Goal: Complete application form: Complete application form

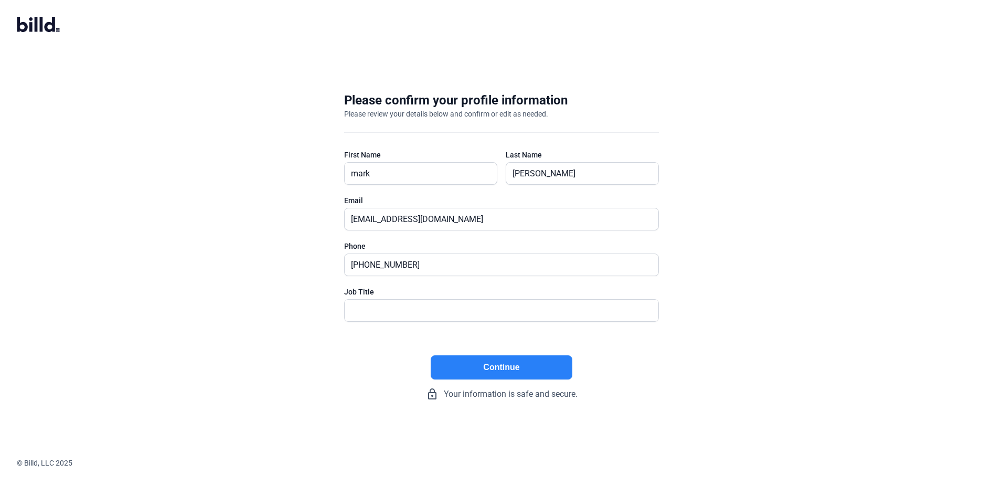
type input "President"
click at [497, 363] on button "Continue" at bounding box center [502, 367] width 142 height 24
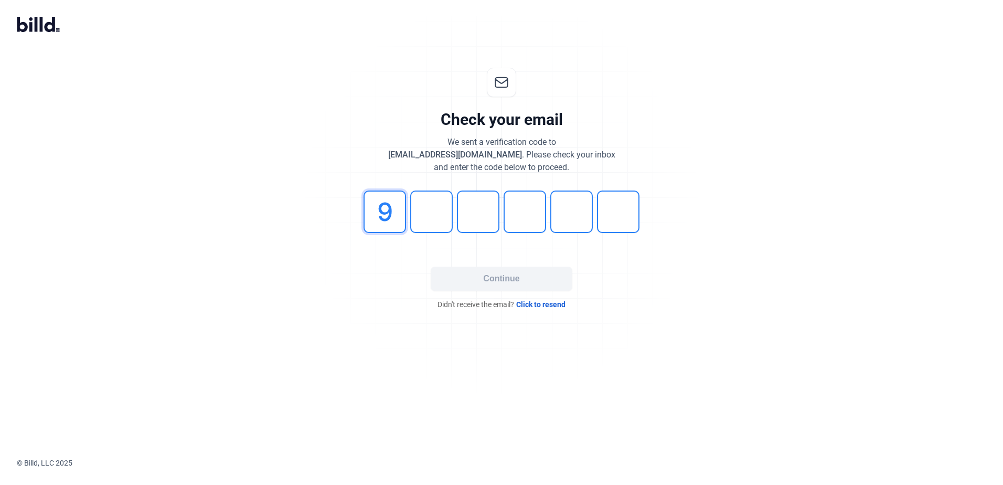
type input "9"
type input "0"
type input "4"
type input "3"
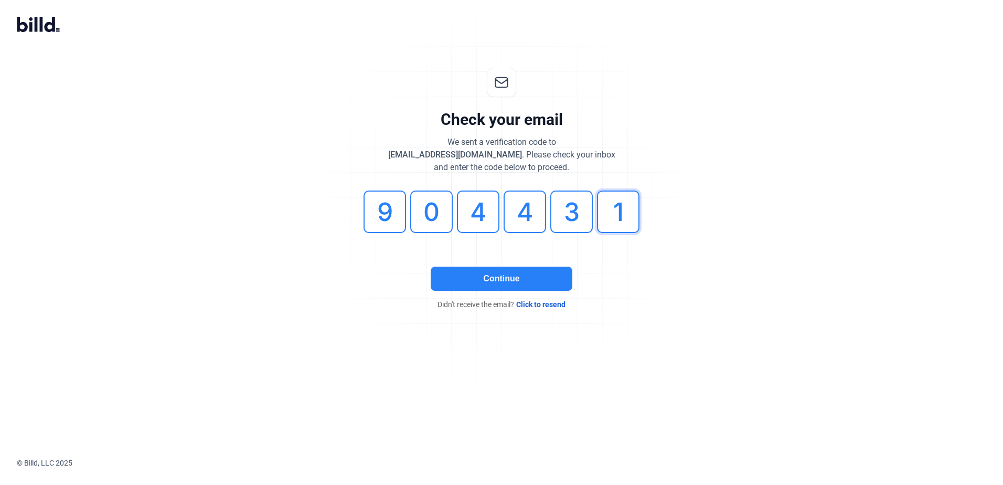
type input "1"
click at [497, 277] on button "Continue" at bounding box center [502, 279] width 142 height 24
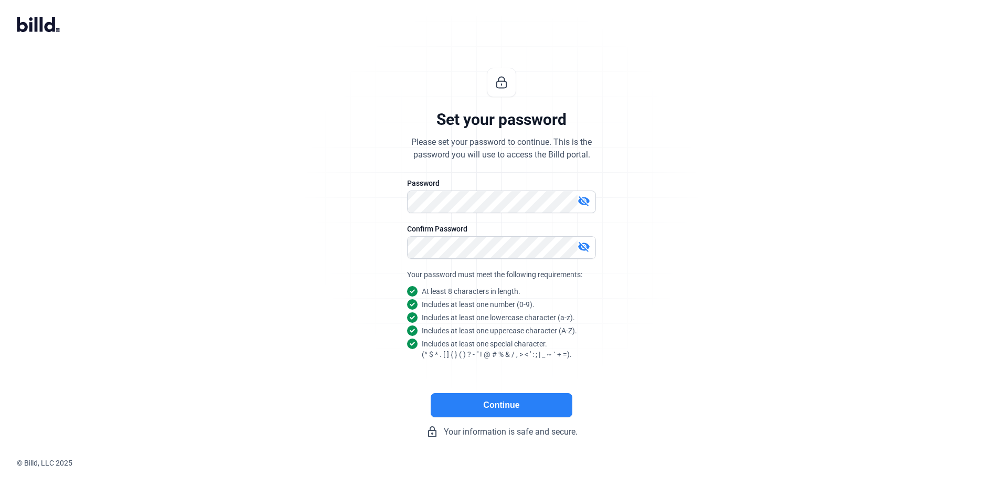
click at [491, 407] on button "Continue" at bounding box center [502, 405] width 142 height 24
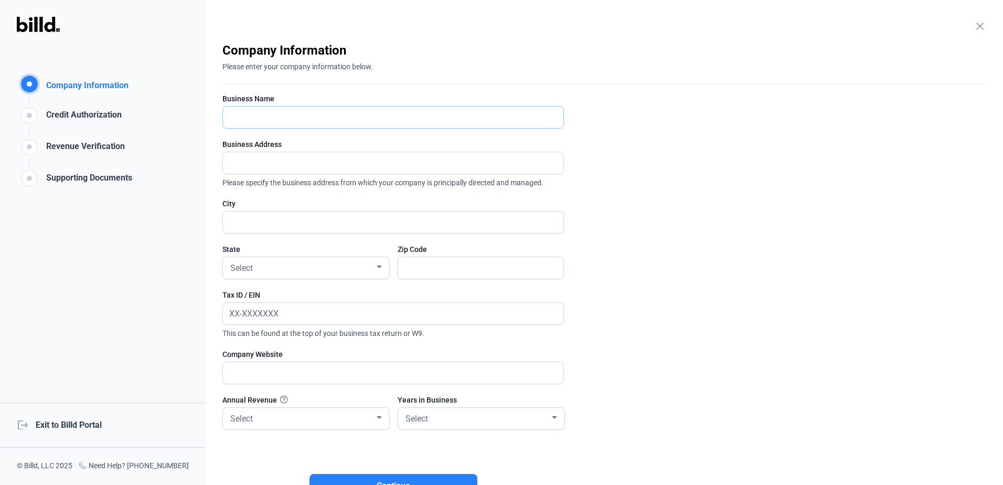
click at [262, 120] on input "text" at bounding box center [393, 118] width 341 height 22
type input "Sole Contracing, Inc"
type input "4 back bay 4 back bay"
type input "[GEOGRAPHIC_DATA]"
type input "19971"
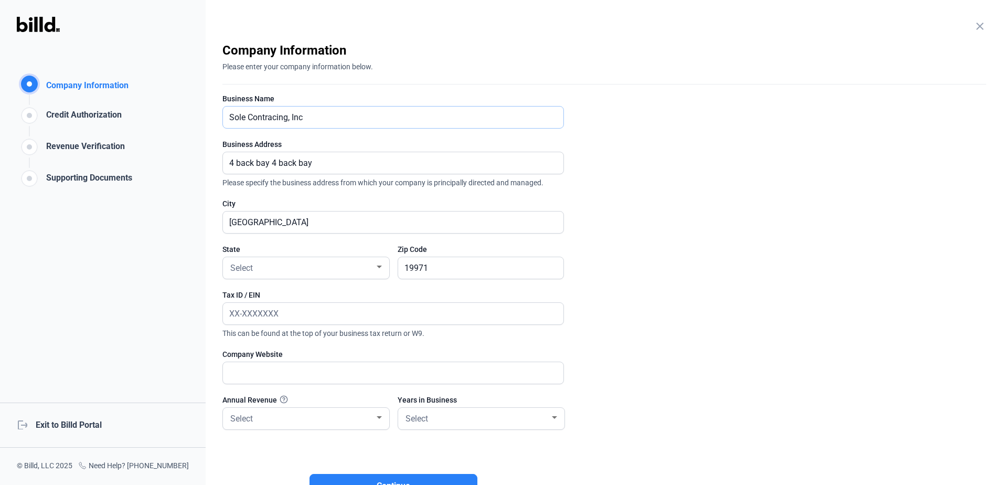
type input "Solar Tight Installation llc"
click at [322, 163] on input "4 back bay 4 back bay" at bounding box center [393, 163] width 341 height 22
type input "4 back bay"
click at [120, 246] on div "Company Information Company Information Credit Authorization Revenue Verificati…" at bounding box center [103, 242] width 206 height 485
click at [259, 267] on div "Select" at bounding box center [301, 267] width 146 height 15
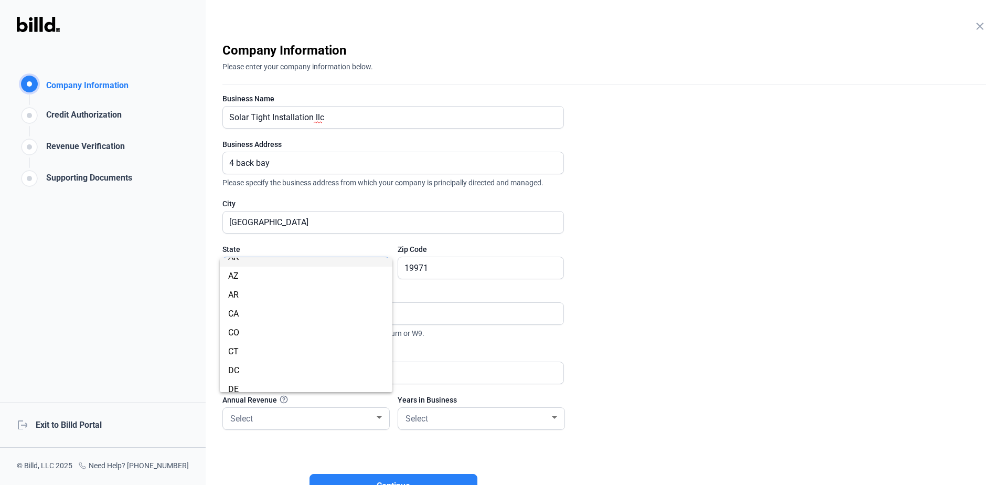
scroll to position [52, 0]
click at [262, 363] on span "DE" at bounding box center [306, 365] width 156 height 19
click at [305, 310] on input "text" at bounding box center [387, 314] width 329 height 22
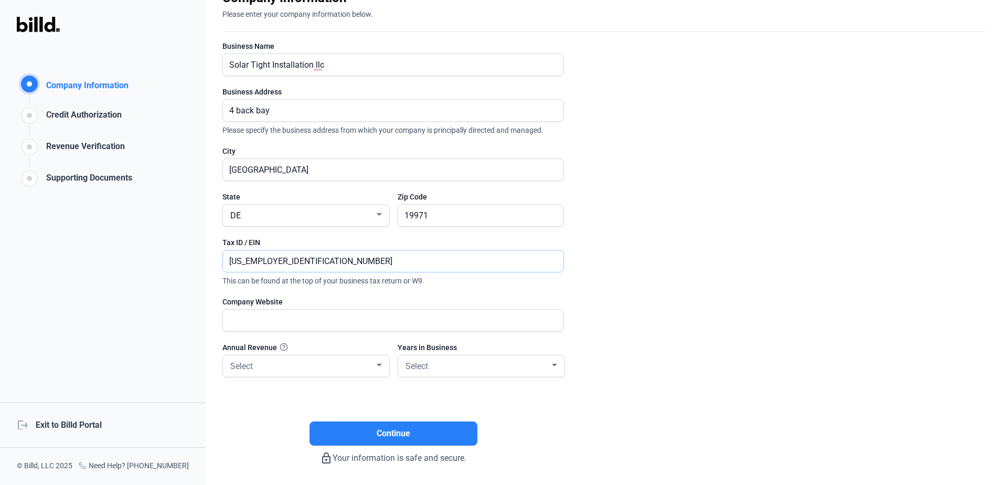
type input "[US_EMPLOYER_IDENTIFICATION_NUMBER]"
click at [289, 327] on input "text" at bounding box center [387, 321] width 329 height 22
type input "[DOMAIN_NAME]"
click at [297, 365] on div "Select" at bounding box center [301, 365] width 146 height 15
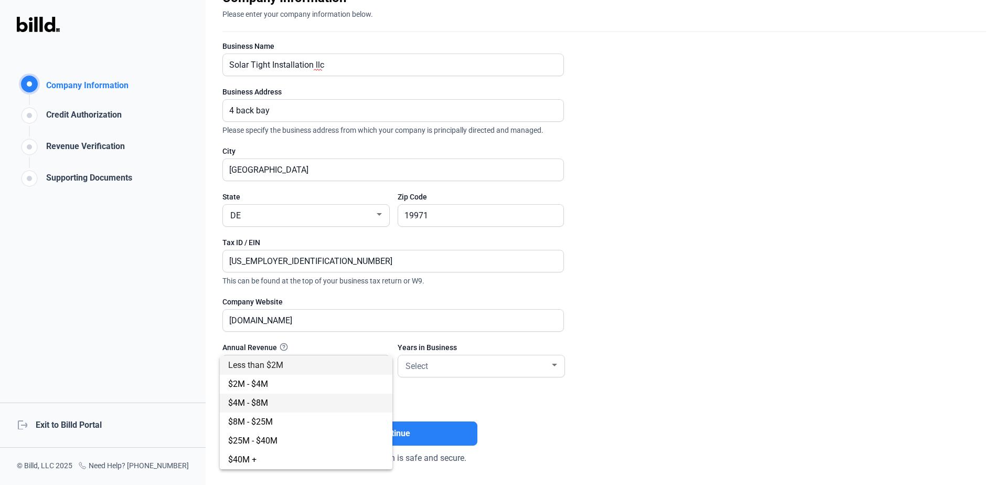
click at [289, 404] on span "$4M - $8M" at bounding box center [306, 403] width 156 height 19
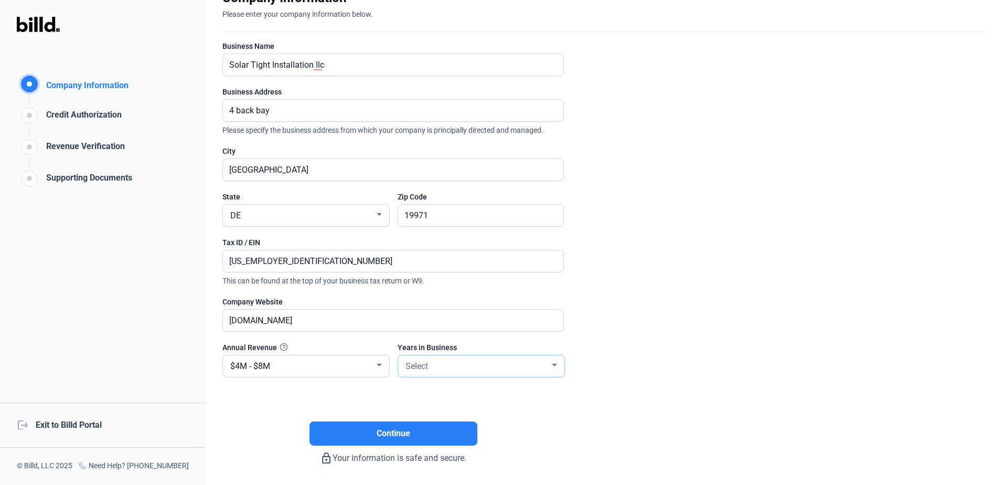
click at [430, 364] on div "Select" at bounding box center [477, 365] width 146 height 15
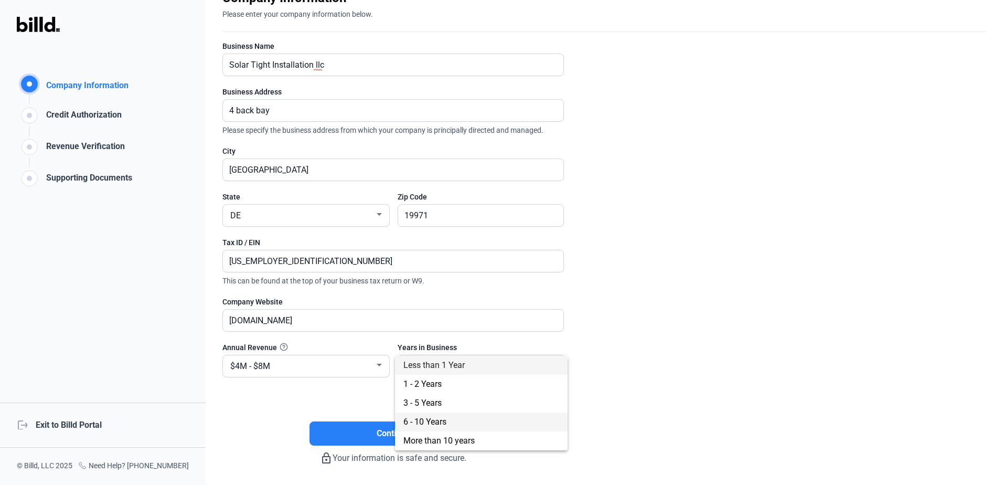
click at [433, 426] on span "6 - 10 Years" at bounding box center [425, 422] width 43 height 10
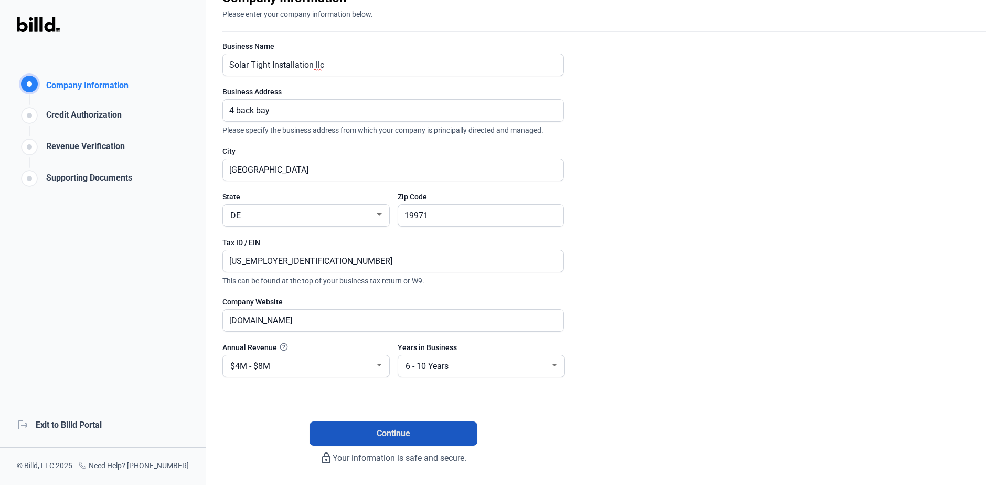
click at [395, 430] on span "Continue" at bounding box center [394, 433] width 34 height 13
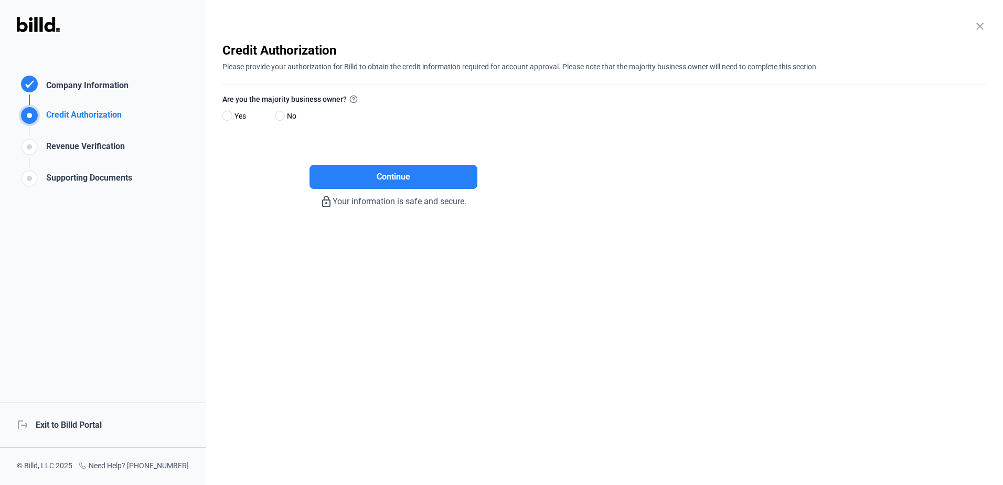
scroll to position [0, 0]
click at [228, 113] on span at bounding box center [227, 116] width 10 height 10
click at [228, 113] on input "Yes" at bounding box center [226, 116] width 8 height 8
radio input "true"
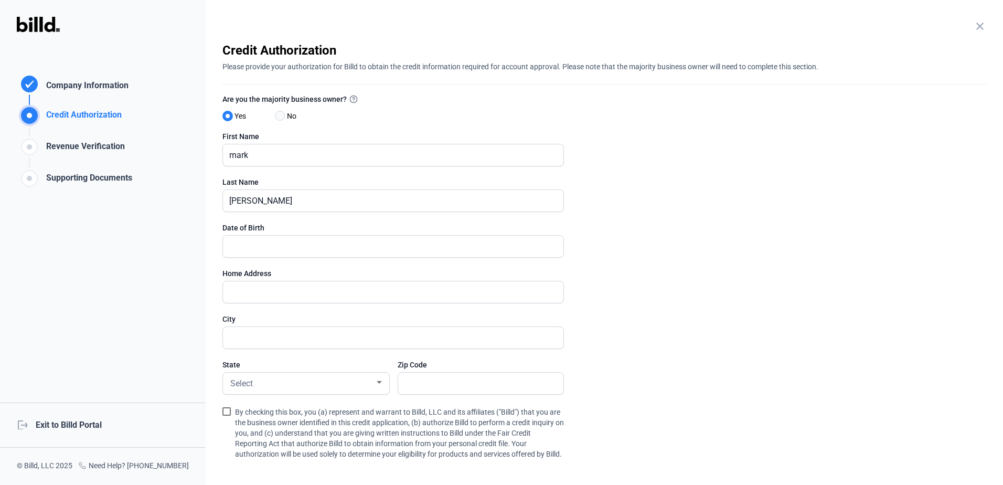
click at [284, 115] on span at bounding box center [280, 116] width 10 height 10
click at [283, 115] on input "No" at bounding box center [279, 116] width 8 height 8
radio input "true"
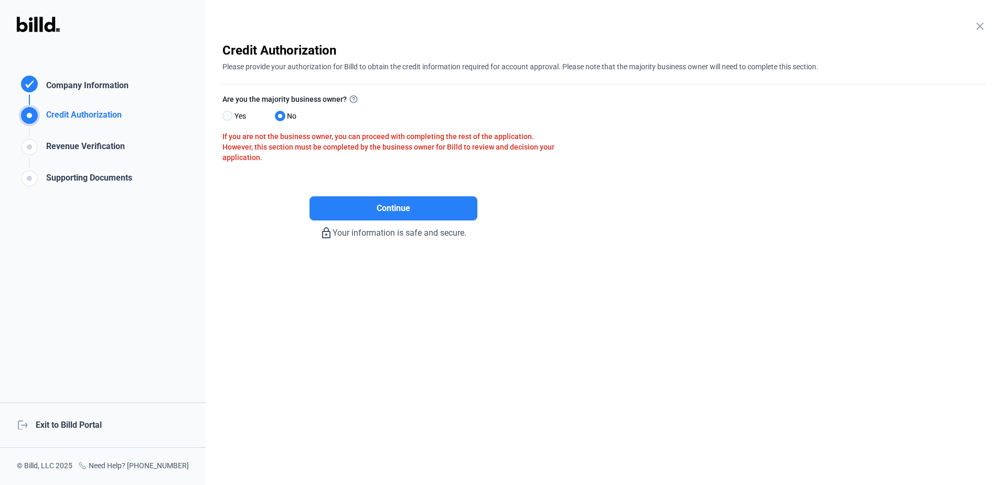
click at [229, 117] on span at bounding box center [227, 116] width 10 height 10
click at [229, 117] on input "Yes" at bounding box center [226, 116] width 8 height 8
radio input "true"
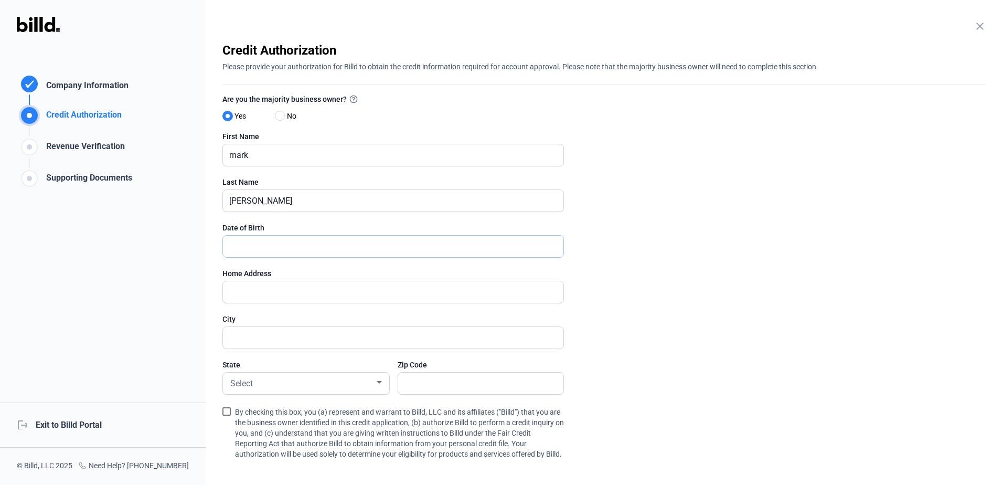
click at [285, 247] on input "text" at bounding box center [387, 247] width 329 height 22
type input "[DATE]"
click at [280, 292] on input "text" at bounding box center [393, 292] width 341 height 22
type input "[STREET_ADDRESS]"
type input "[GEOGRAPHIC_DATA]"
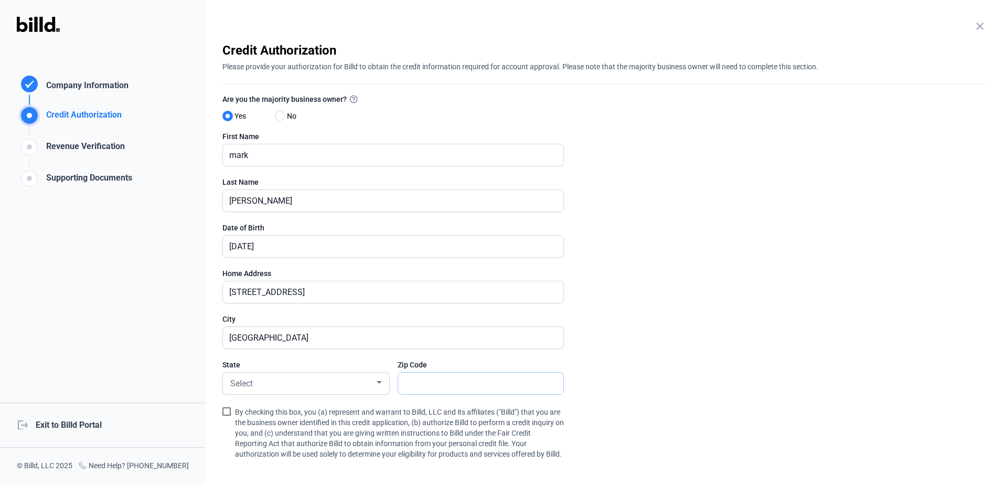
type input "33062"
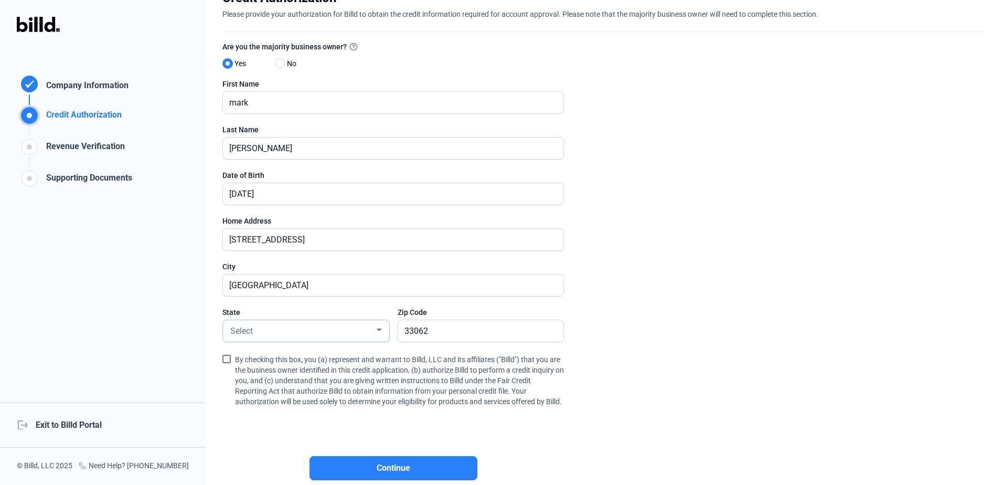
click at [305, 333] on div "Select" at bounding box center [301, 330] width 146 height 15
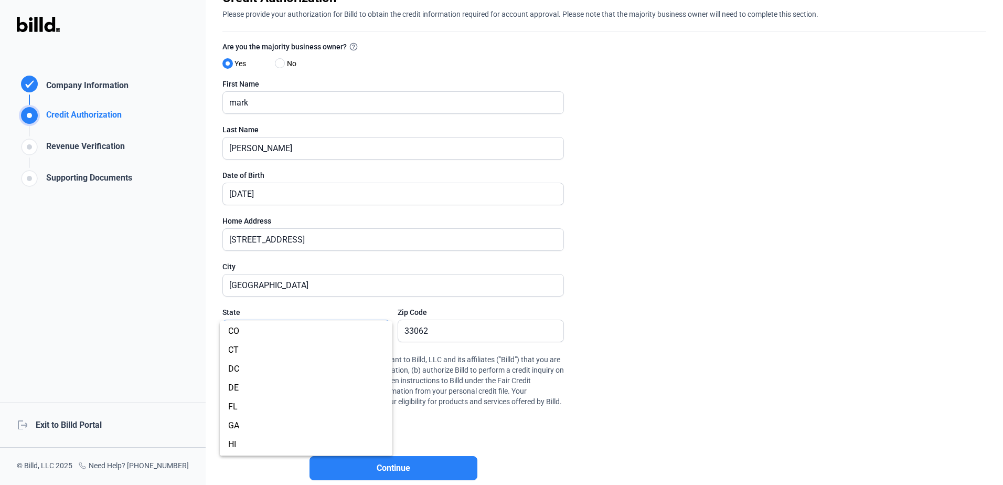
scroll to position [105, 0]
click at [280, 399] on span "FL" at bounding box center [306, 395] width 156 height 19
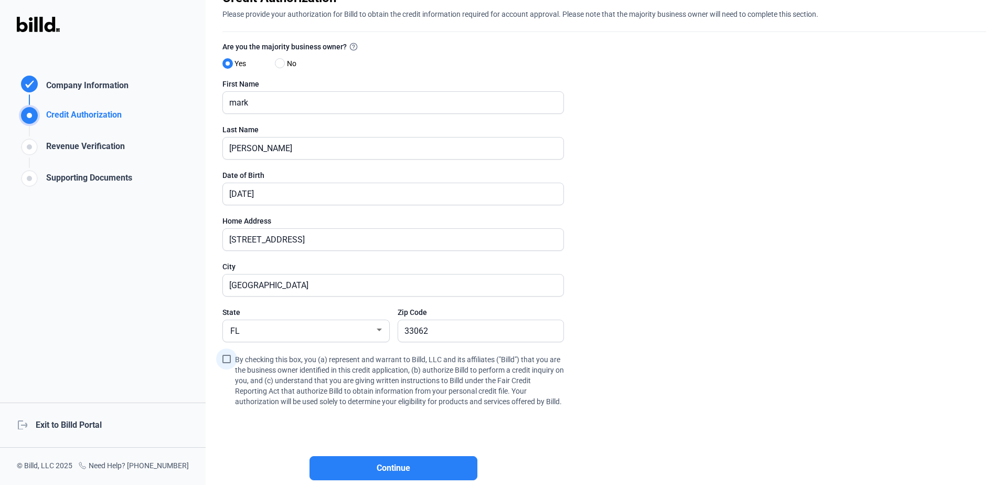
click at [224, 359] on span at bounding box center [226, 359] width 8 height 8
click at [0, 0] on input "By checking this box, you (a) represent and warrant to Billd, LLC and its affil…" at bounding box center [0, 0] width 0 height 0
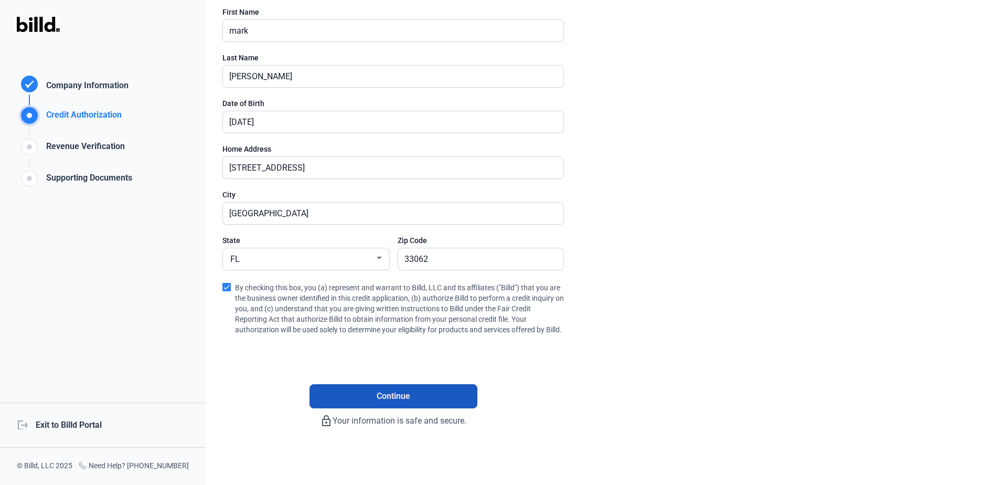
click at [386, 394] on span "Continue" at bounding box center [394, 396] width 34 height 13
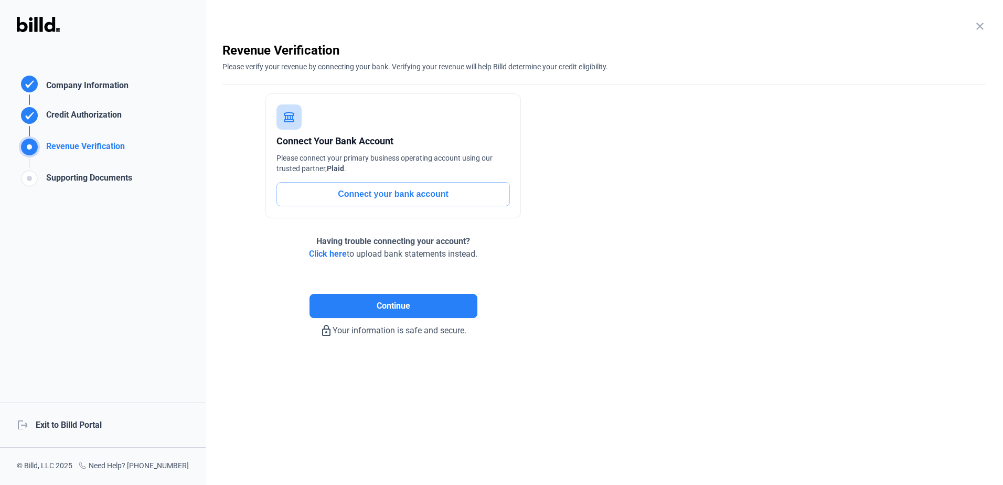
scroll to position [0, 0]
click at [374, 194] on button "Connect your bank account" at bounding box center [393, 194] width 233 height 24
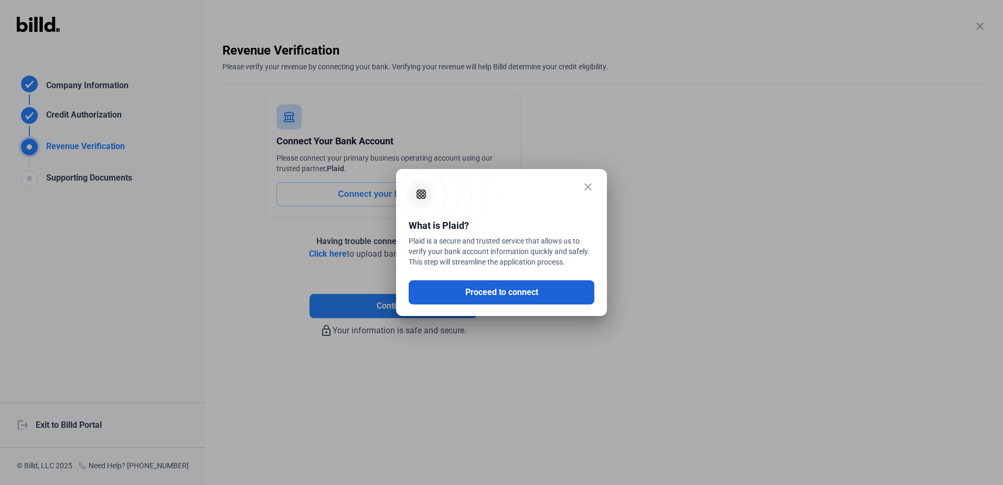
click at [505, 293] on button "Proceed to connect" at bounding box center [502, 292] width 186 height 24
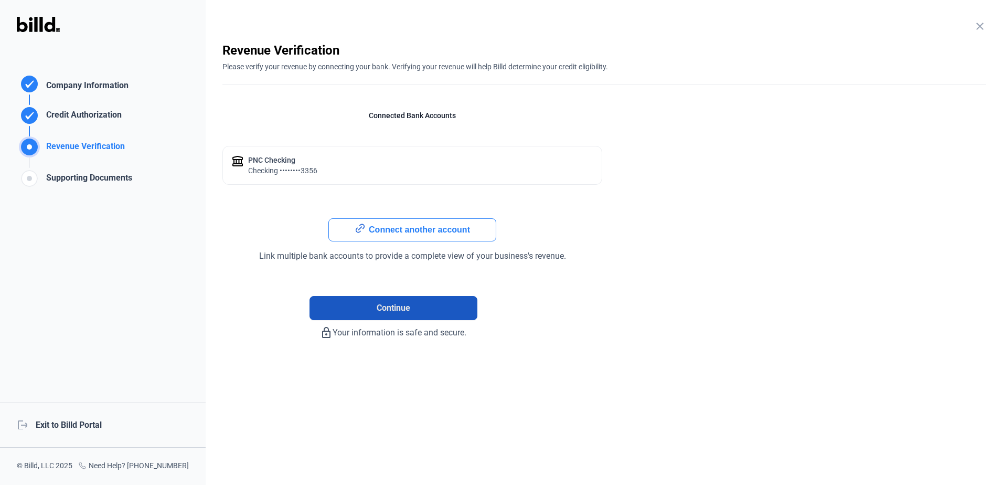
click at [399, 307] on span "Continue" at bounding box center [394, 308] width 34 height 13
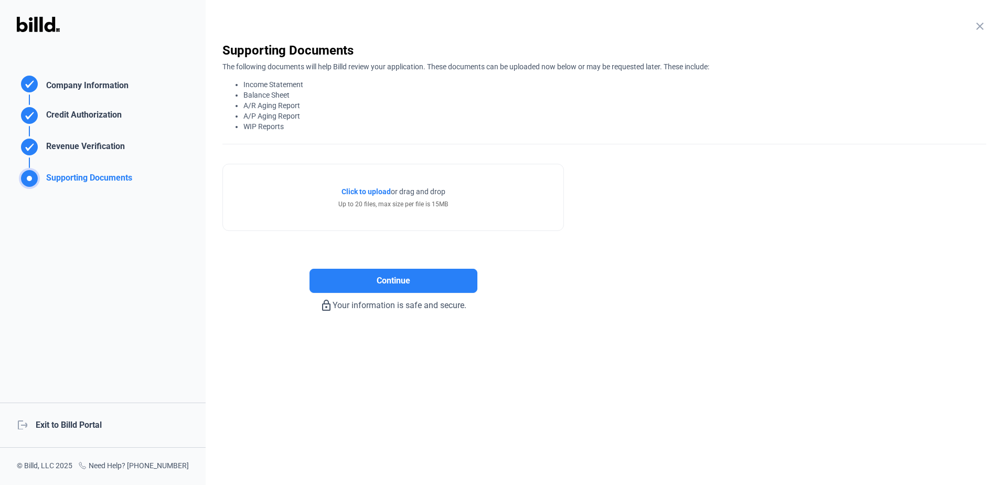
click at [365, 190] on span "Click to upload" at bounding box center [366, 191] width 49 height 8
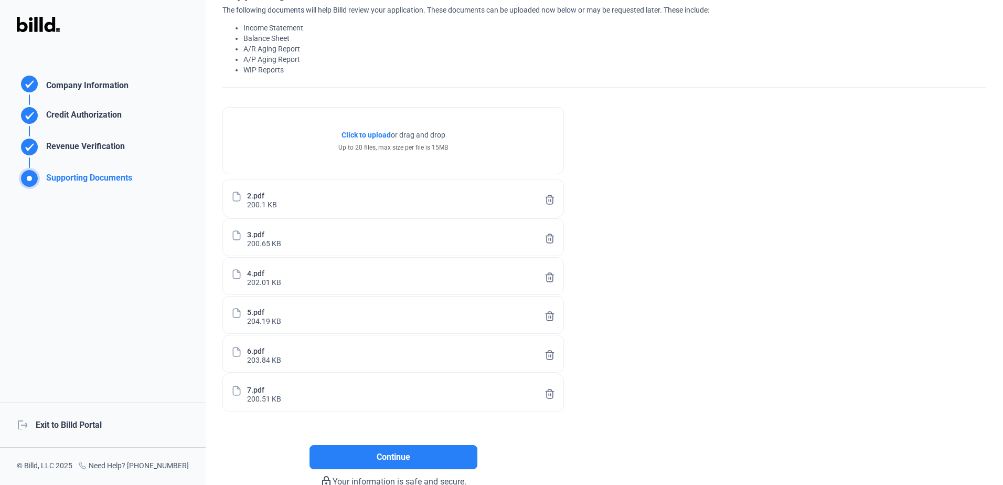
scroll to position [118, 0]
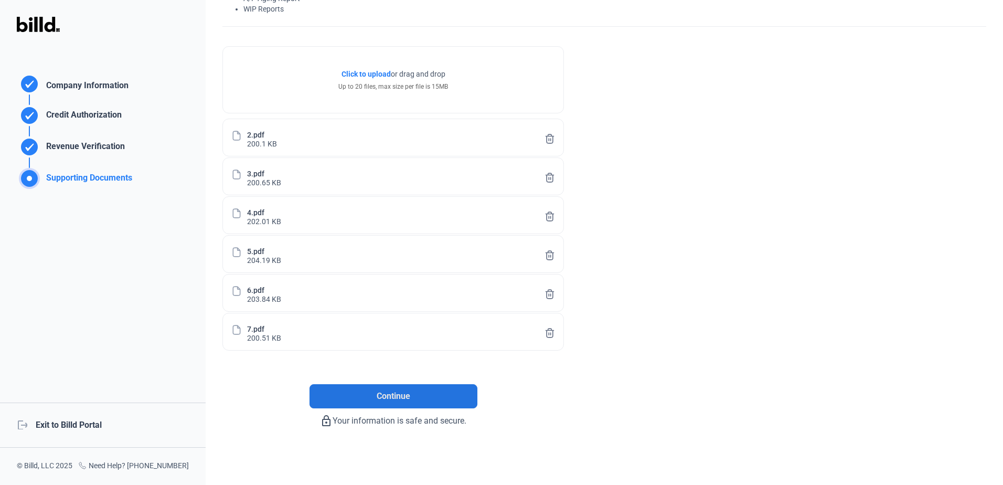
click at [381, 399] on span "Continue" at bounding box center [394, 396] width 34 height 13
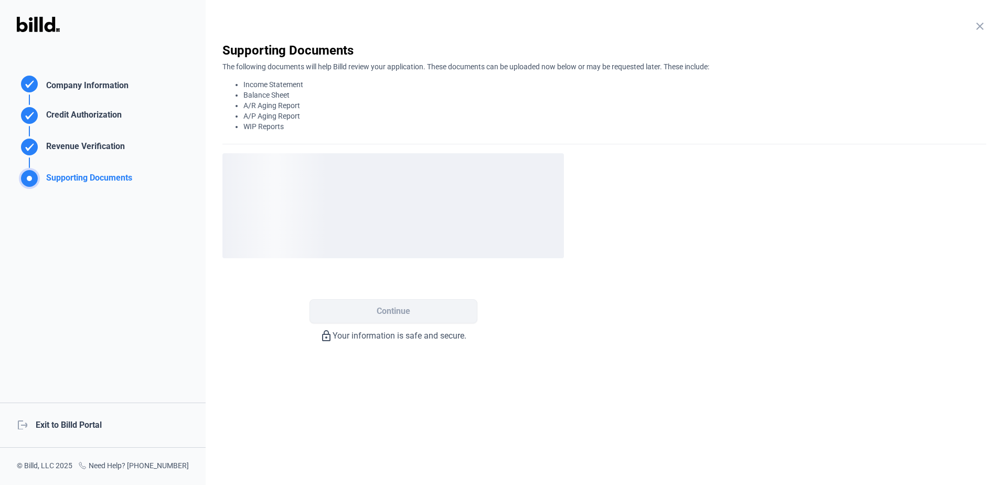
scroll to position [0, 0]
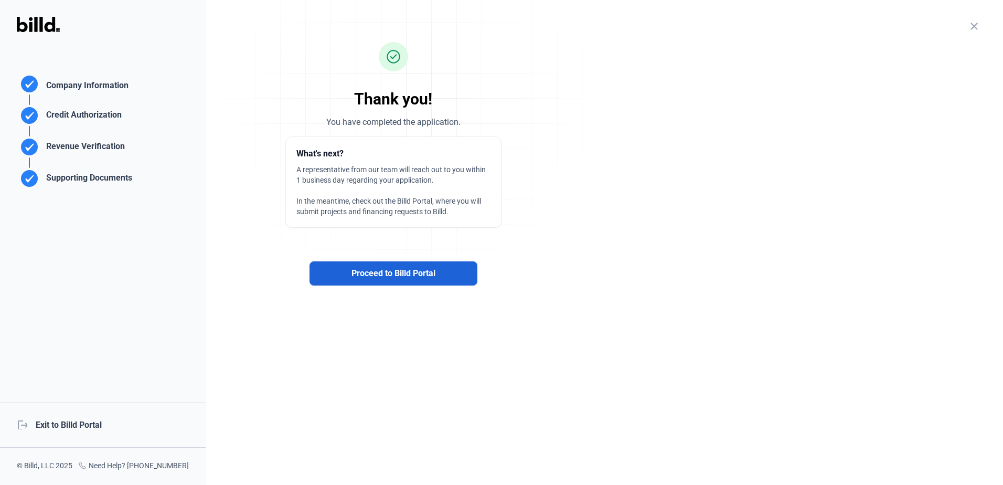
click at [386, 271] on span "Proceed to Billd Portal" at bounding box center [394, 273] width 84 height 13
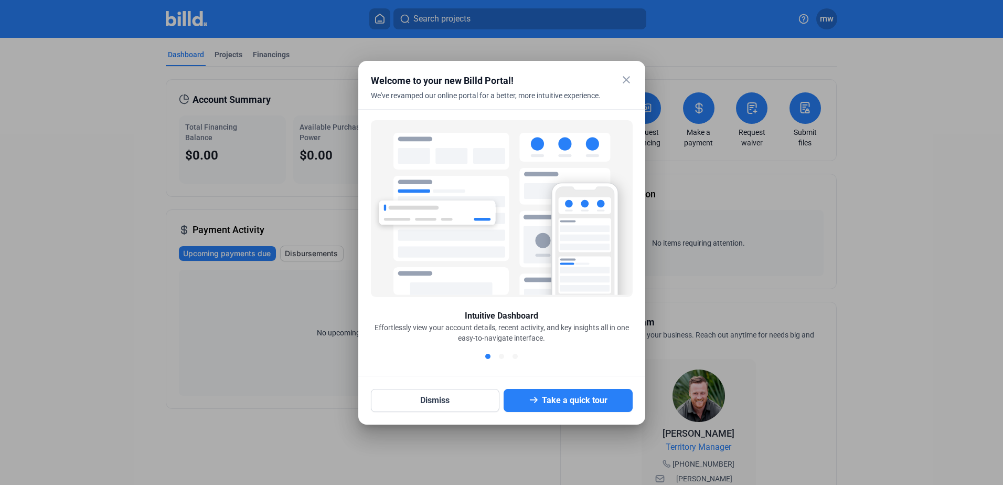
click at [627, 81] on mat-icon "close" at bounding box center [626, 79] width 13 height 13
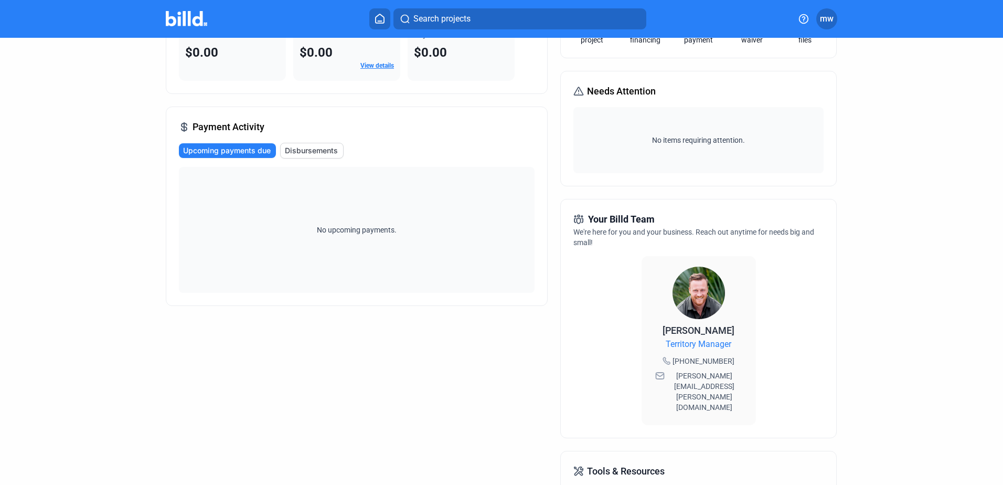
scroll to position [105, 0]
